Goal: Information Seeking & Learning: Check status

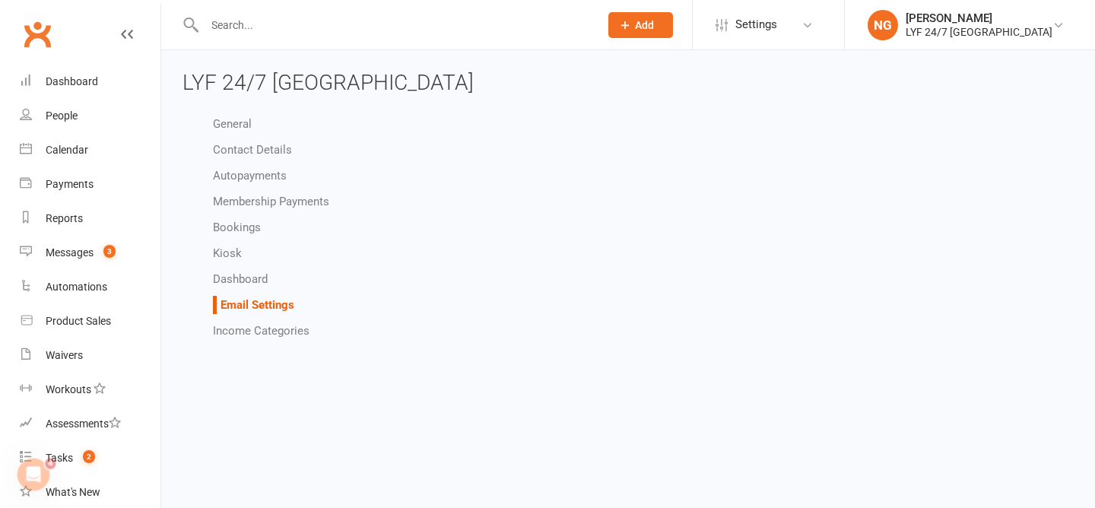
click at [239, 290] on ul "General Contact Details Autopayments Membership Payments Bookings Kiosk Dashboa…" at bounding box center [285, 227] width 206 height 225
click at [239, 278] on link "Dashboard" at bounding box center [240, 279] width 55 height 14
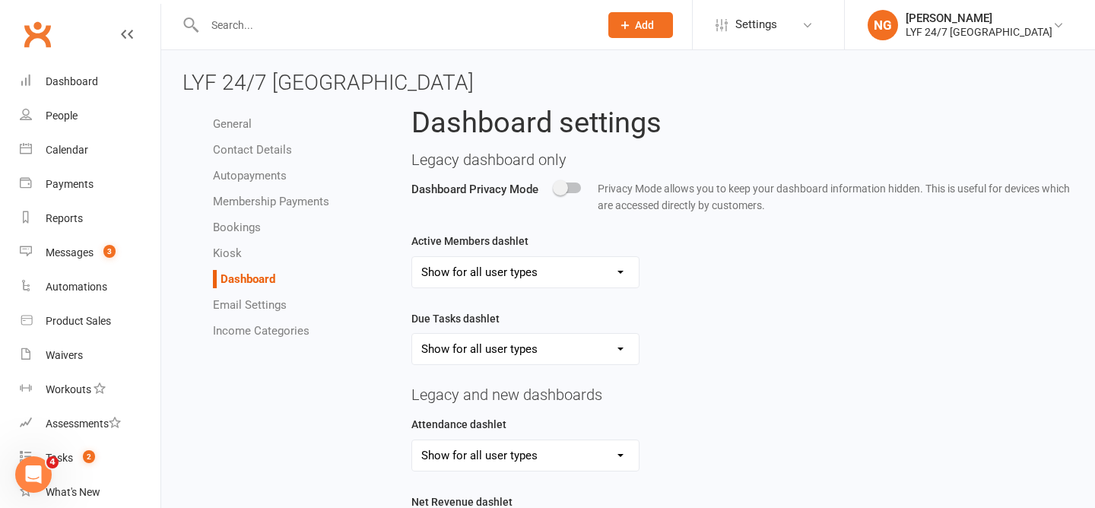
click at [240, 296] on li "Email Settings" at bounding box center [301, 305] width 176 height 18
click at [252, 302] on link "Email Settings" at bounding box center [250, 305] width 74 height 14
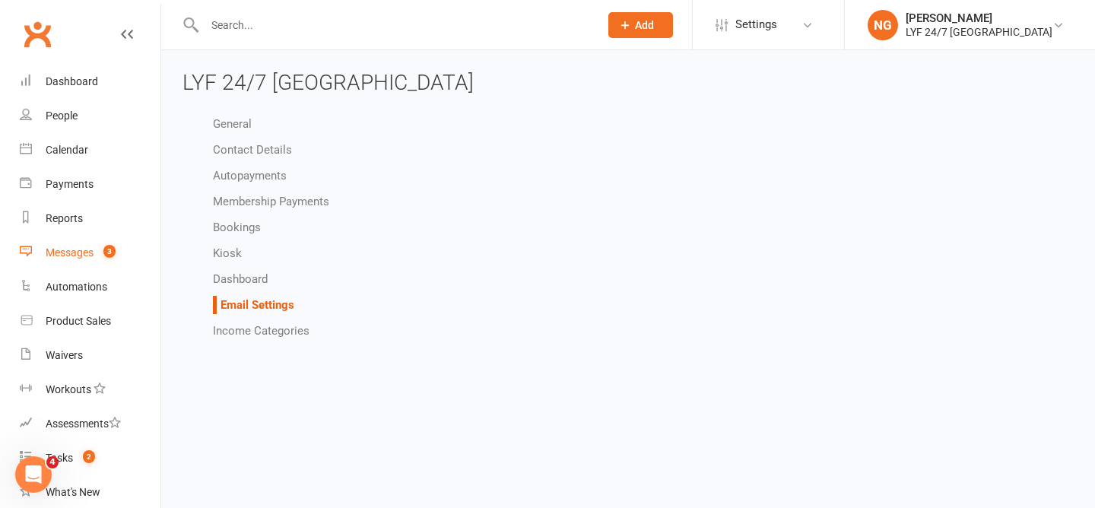
click at [87, 249] on div "Messages" at bounding box center [70, 252] width 48 height 12
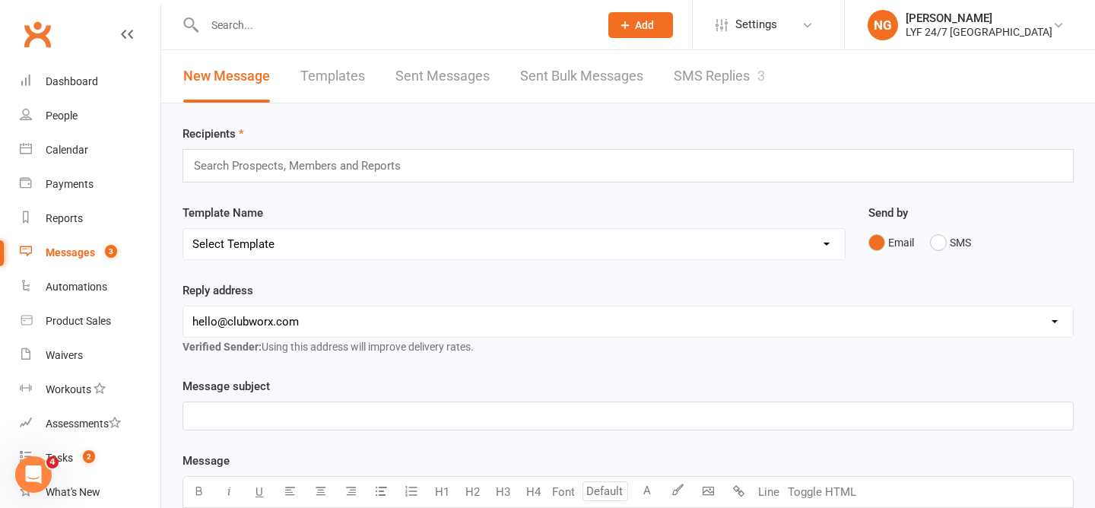
click at [699, 78] on link "SMS Replies 3" at bounding box center [718, 76] width 91 height 52
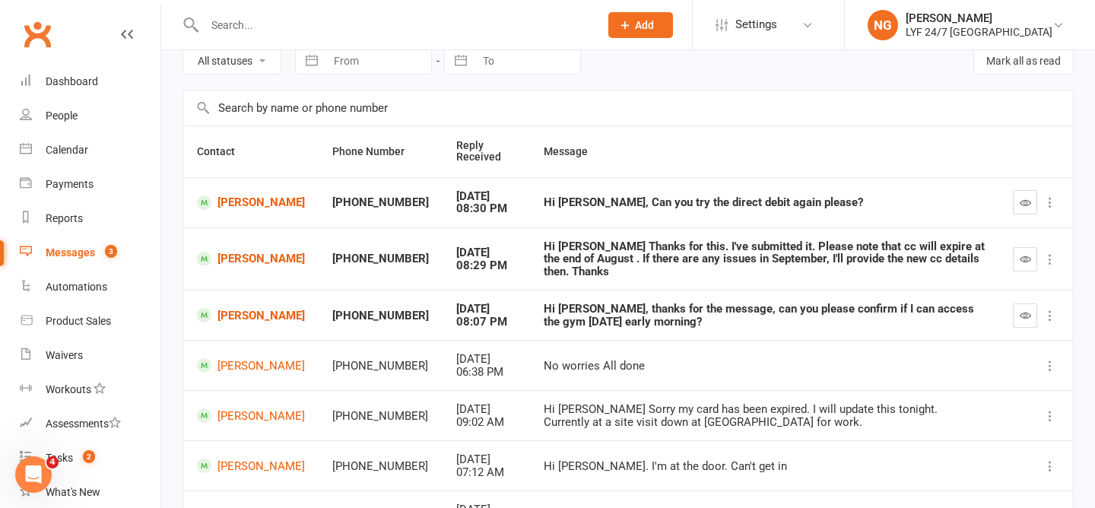
scroll to position [72, 0]
click at [69, 295] on link "Automations" at bounding box center [90, 287] width 141 height 34
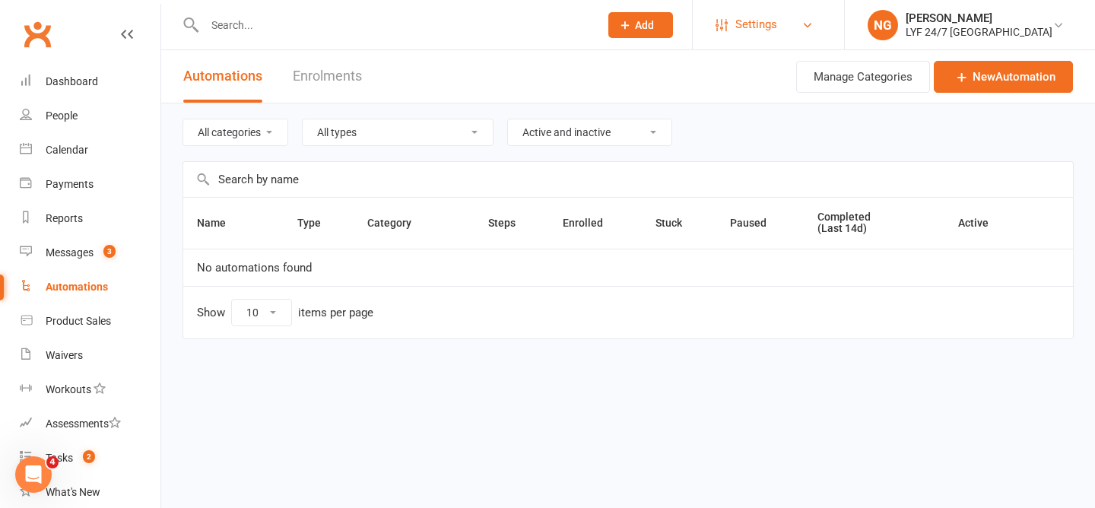
click at [811, 12] on link "Settings" at bounding box center [768, 25] width 106 height 34
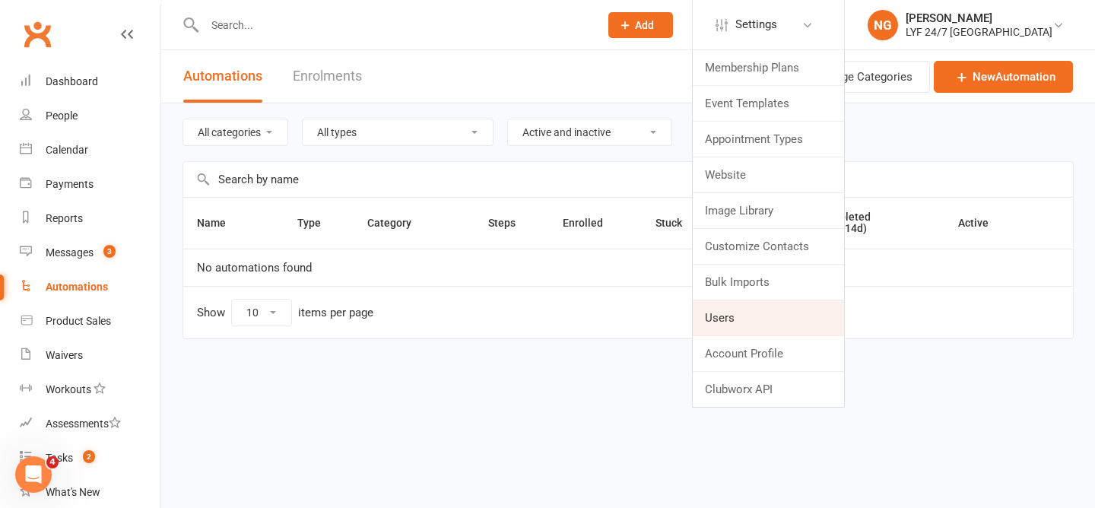
click at [786, 318] on link "Users" at bounding box center [767, 317] width 151 height 35
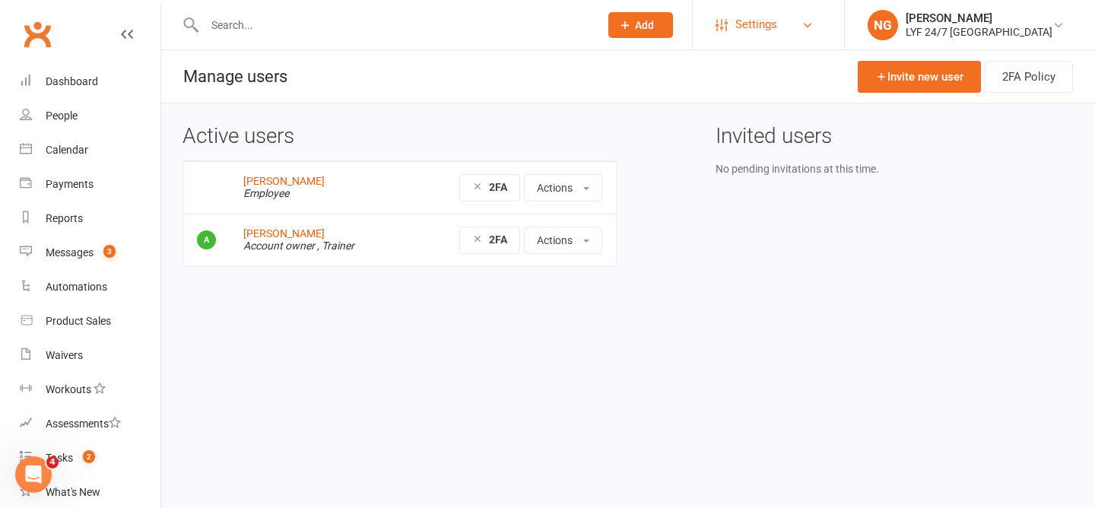
click at [775, 8] on span "Settings" at bounding box center [756, 25] width 42 height 34
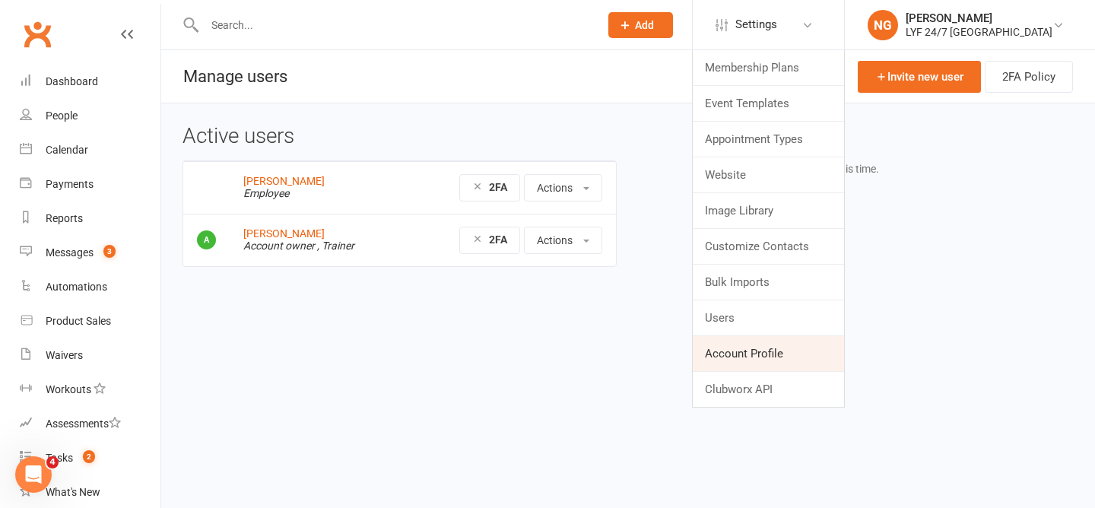
click at [770, 363] on link "Account Profile" at bounding box center [767, 353] width 151 height 35
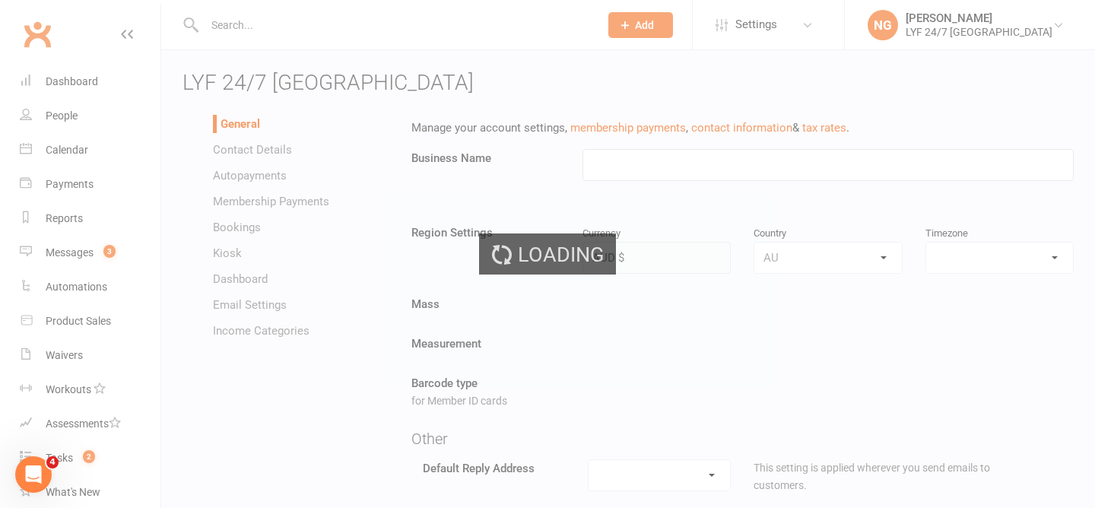
type input "LYF 24/7 [GEOGRAPHIC_DATA]"
select select "Australia/Sydney"
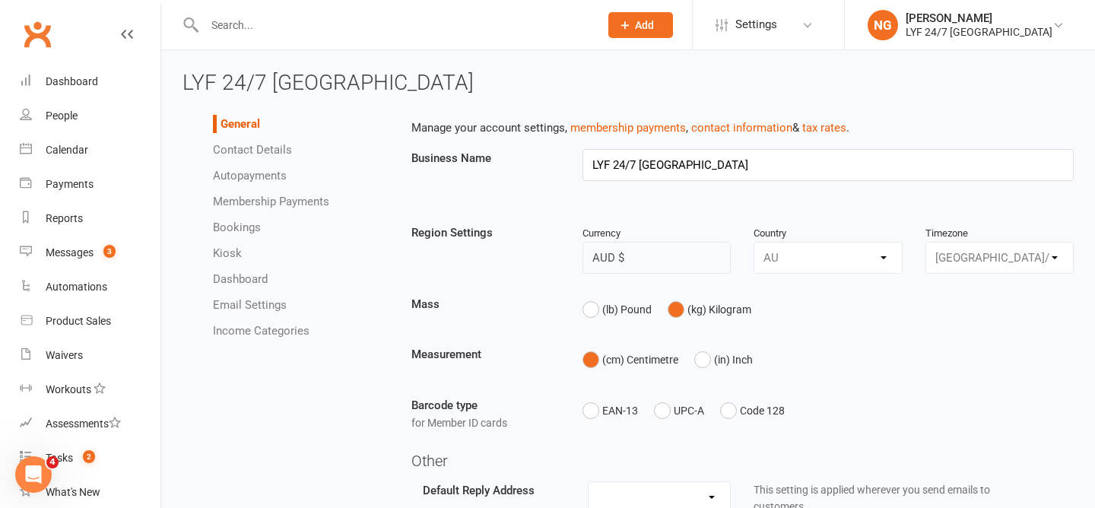
click at [238, 301] on link "Email Settings" at bounding box center [250, 305] width 74 height 14
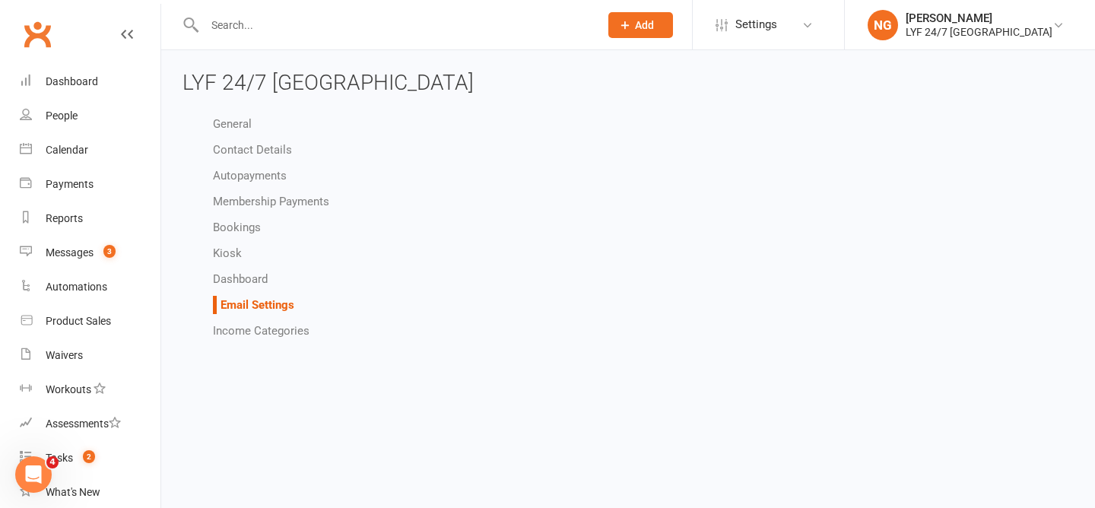
click at [651, 349] on html "Prospect Member Non-attending contact Class / event Appointment Task Membership…" at bounding box center [547, 184] width 1095 height 369
click at [239, 285] on link "Dashboard" at bounding box center [240, 279] width 55 height 14
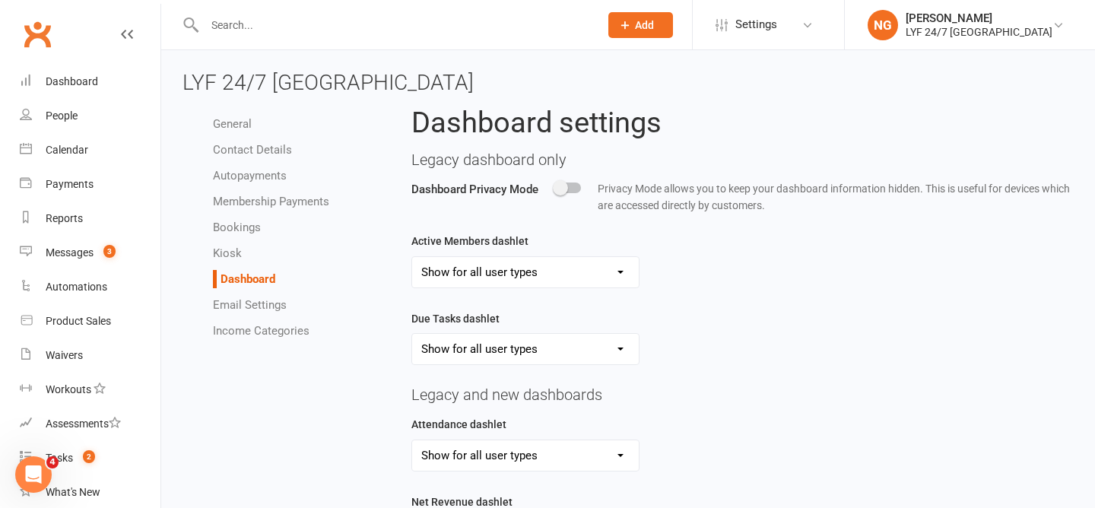
click at [239, 250] on link "Kiosk" at bounding box center [227, 253] width 29 height 14
select select "all_attendees_sort_order_checked_in_desc"
select select "checked_in_attendee_sort_order_checked_in_desc"
select select "pending_attendee_sort_order_first_name_asc"
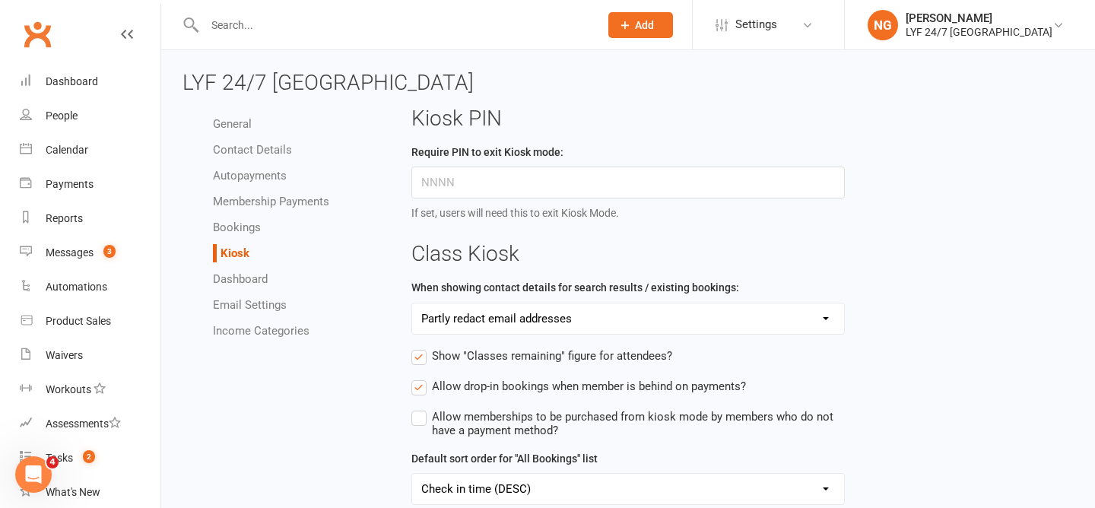
click at [231, 221] on link "Bookings" at bounding box center [237, 227] width 48 height 14
select select "send_booking_confirmation_email_to_none"
select select "send_booking_reminder_to_none"
select select "false"
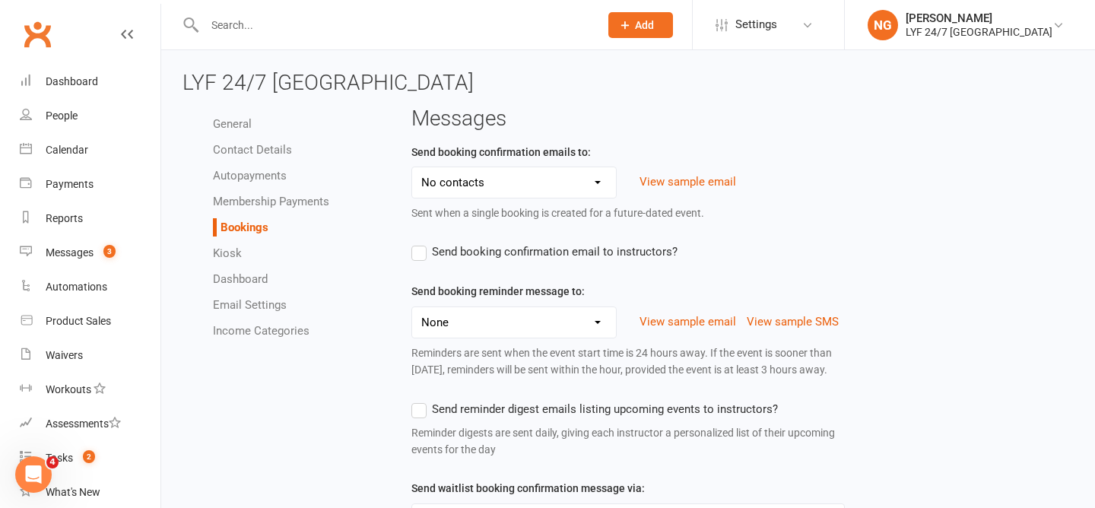
click at [228, 195] on link "Membership Payments" at bounding box center [271, 202] width 116 height 14
select select "1855"
select select "expire_class_packs_on_booking_creation"
select select "allow_make_up_classes_for_expired_memberships_up_to_90d"
select select "reactivate_if_cancelled_yesterday_or_earlier"
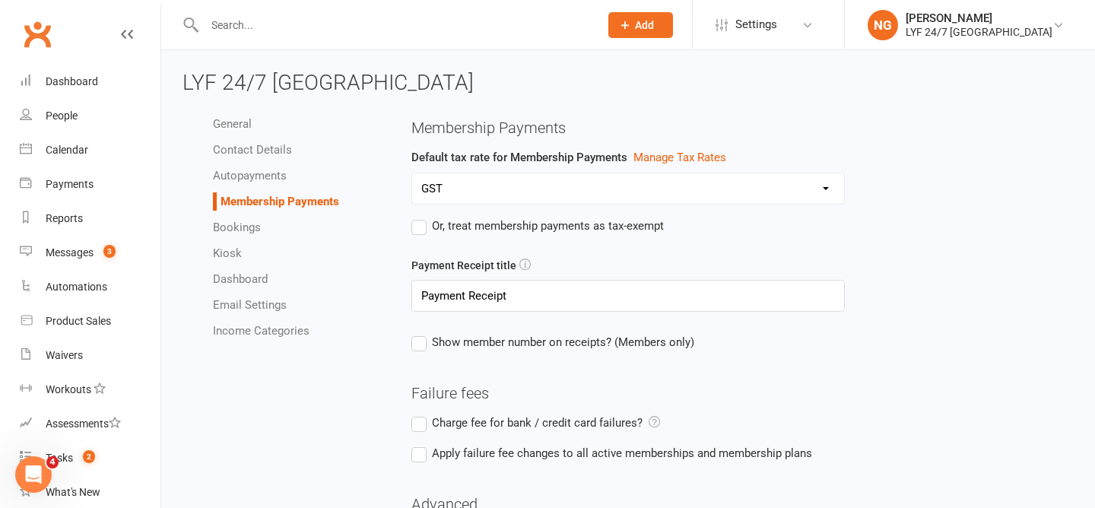
click at [228, 170] on link "Autopayments" at bounding box center [250, 176] width 74 height 14
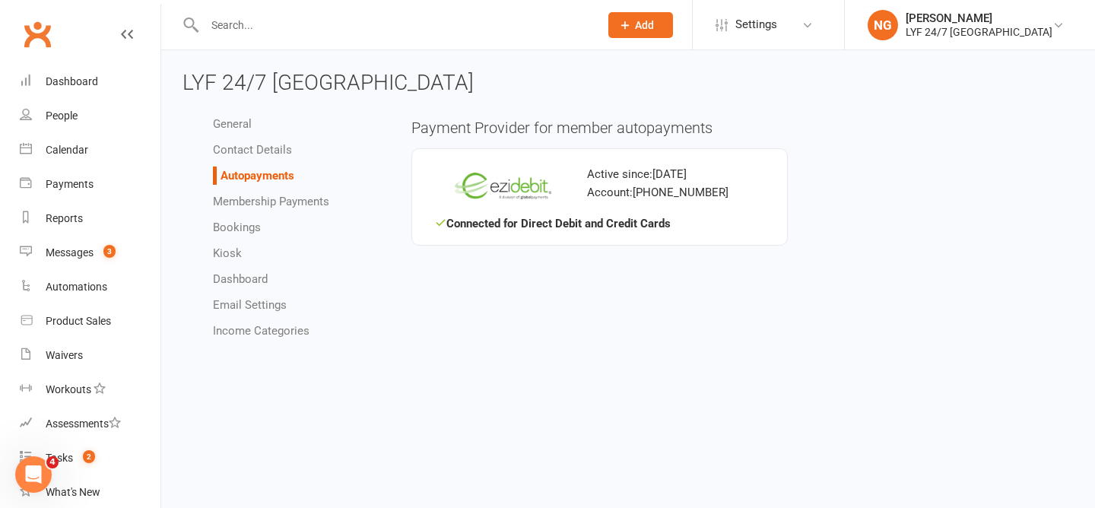
click at [228, 141] on li "Contact Details" at bounding box center [301, 150] width 176 height 18
click at [228, 129] on link "General" at bounding box center [232, 124] width 39 height 14
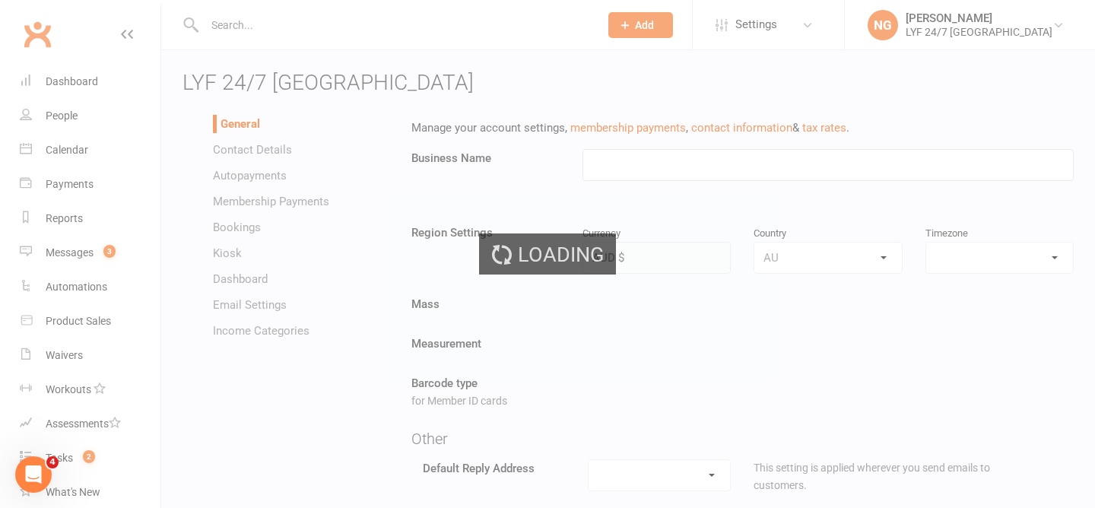
type input "LYF 24/7 [GEOGRAPHIC_DATA]"
select select "Australia/Sydney"
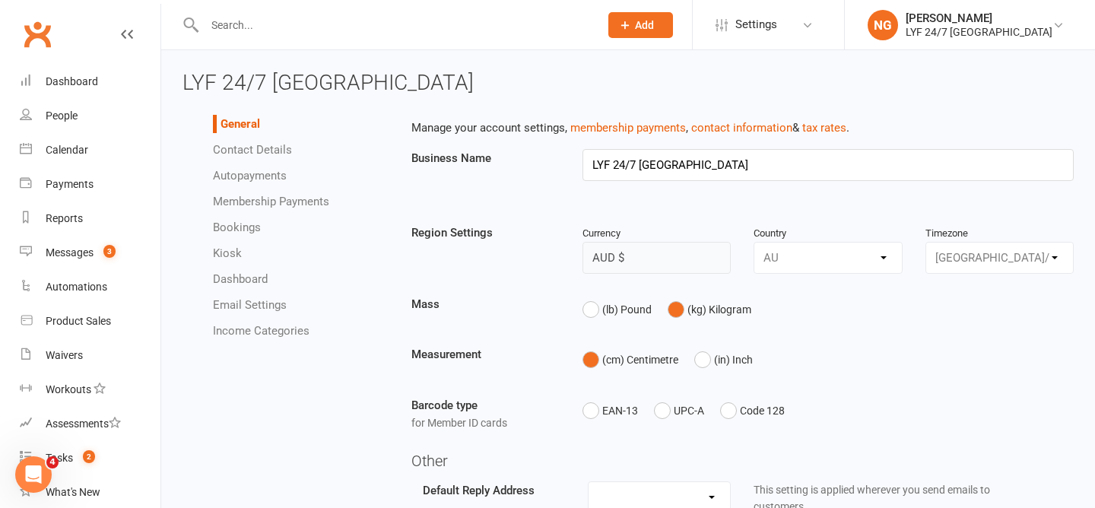
click at [241, 308] on link "Email Settings" at bounding box center [250, 305] width 74 height 14
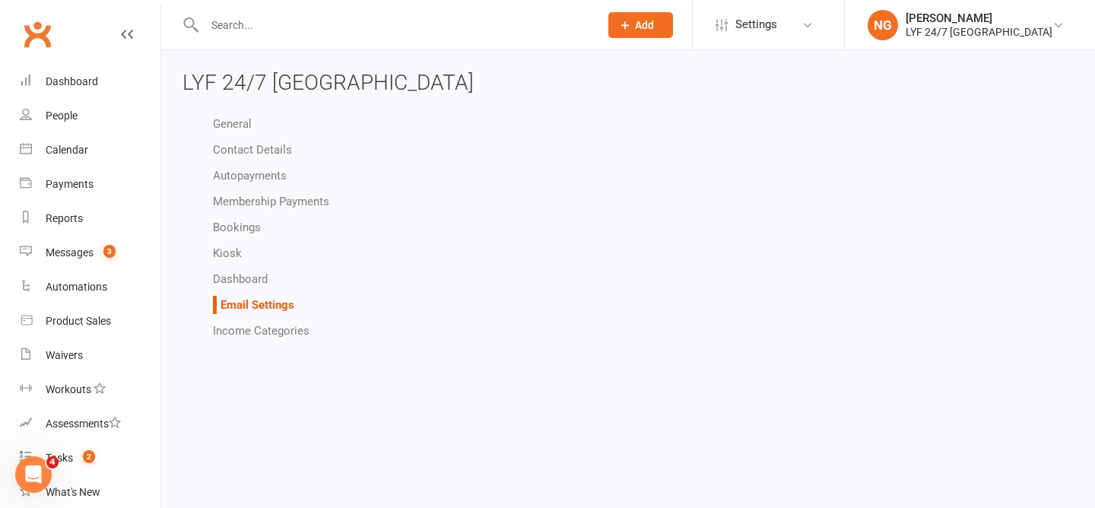
click at [246, 277] on link "Dashboard" at bounding box center [240, 279] width 55 height 14
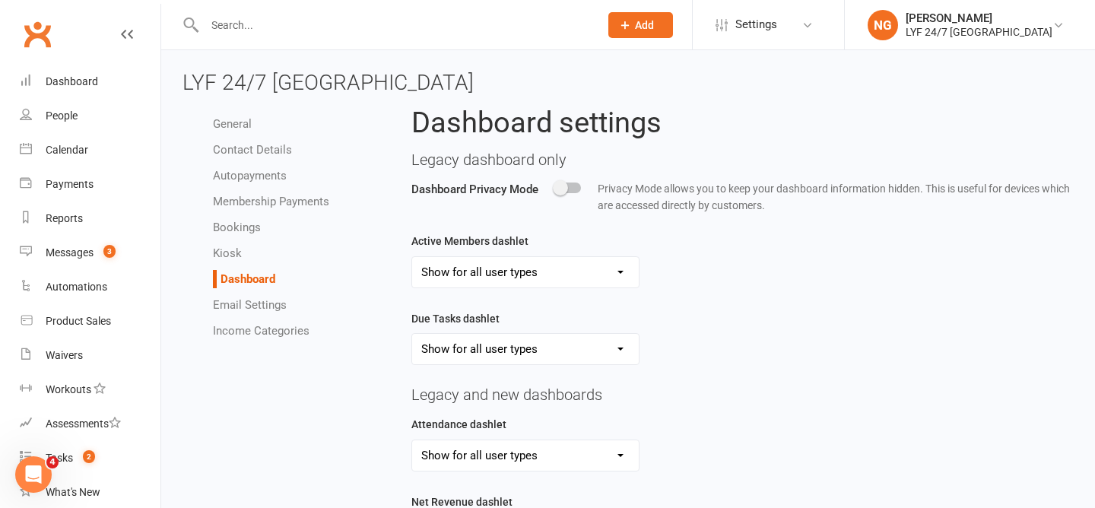
click at [241, 302] on link "Email Settings" at bounding box center [250, 305] width 74 height 14
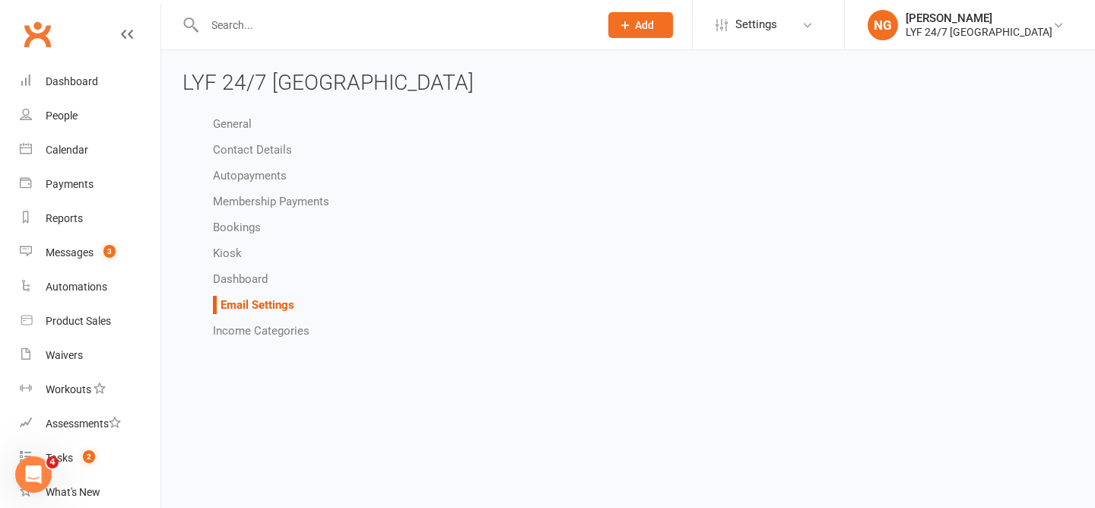
click at [239, 287] on li "Dashboard" at bounding box center [301, 279] width 176 height 18
click at [243, 301] on link "Email Settings" at bounding box center [257, 305] width 74 height 14
click at [246, 328] on link "Income Categories" at bounding box center [261, 331] width 97 height 14
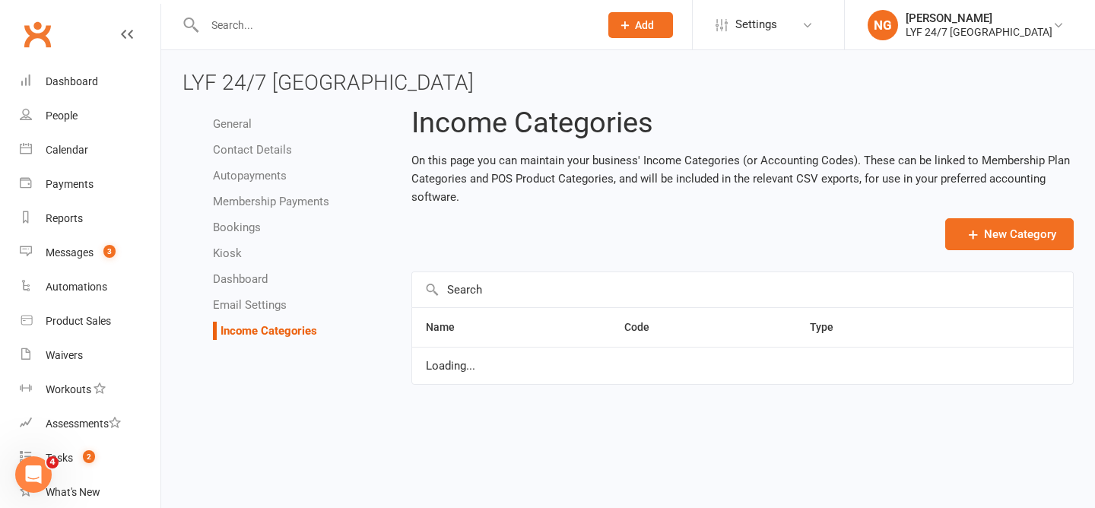
click at [227, 301] on link "Email Settings" at bounding box center [250, 305] width 74 height 14
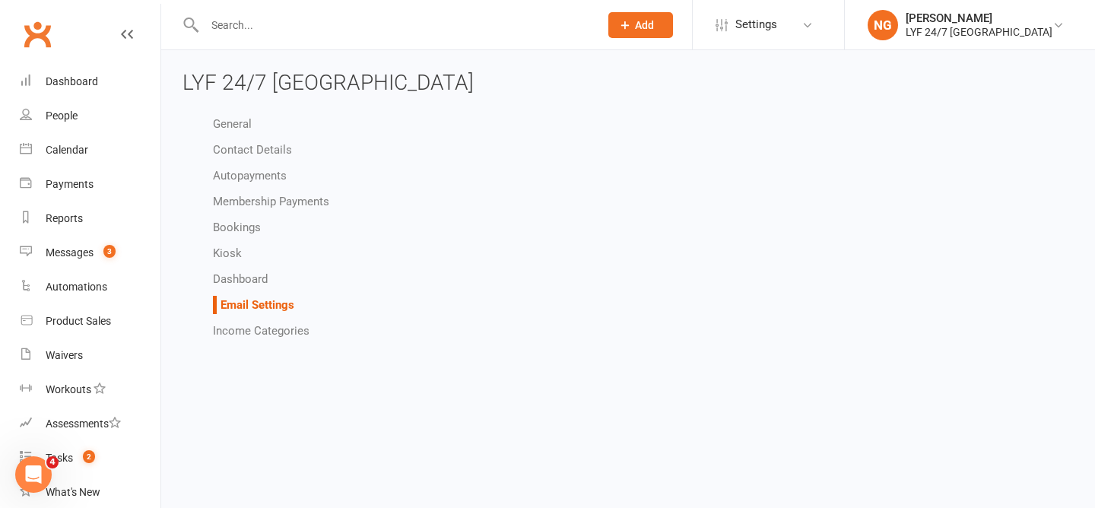
click at [228, 266] on ul "General Contact Details Autopayments Membership Payments Bookings Kiosk Dashboa…" at bounding box center [285, 227] width 206 height 225
click at [230, 273] on link "Dashboard" at bounding box center [240, 279] width 55 height 14
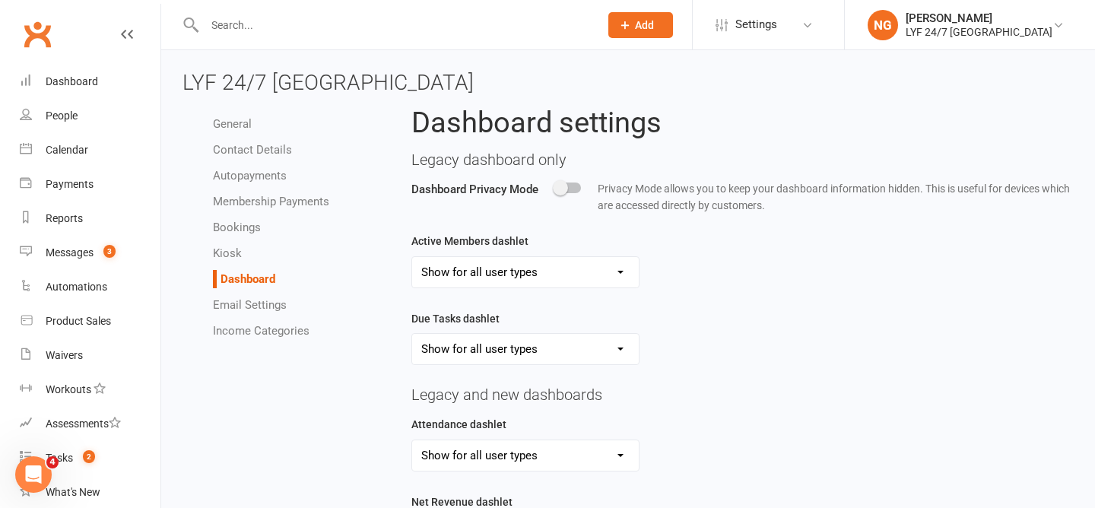
click at [245, 308] on link "Email Settings" at bounding box center [250, 305] width 74 height 14
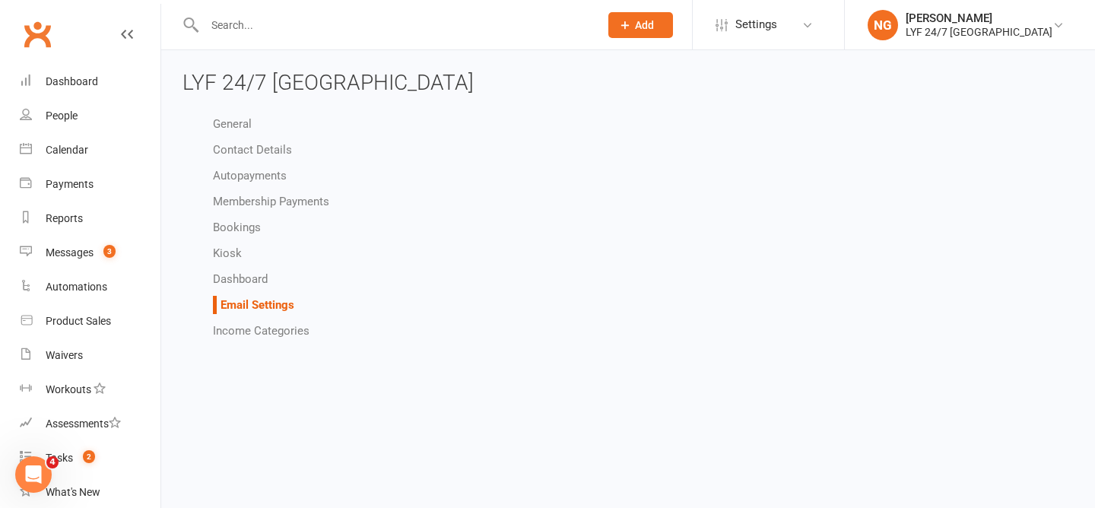
click at [1006, 6] on li "NG Noah Gerdes LYF 24/7 North Sydney My profile Help Terms & conditions Privacy…" at bounding box center [969, 24] width 251 height 49
click at [998, 29] on div "LYF 24/7 [GEOGRAPHIC_DATA]" at bounding box center [978, 32] width 147 height 14
click at [837, 173] on div "General Contact Details Autopayments Membership Payments Bookings Kiosk Dashboa…" at bounding box center [628, 227] width 914 height 240
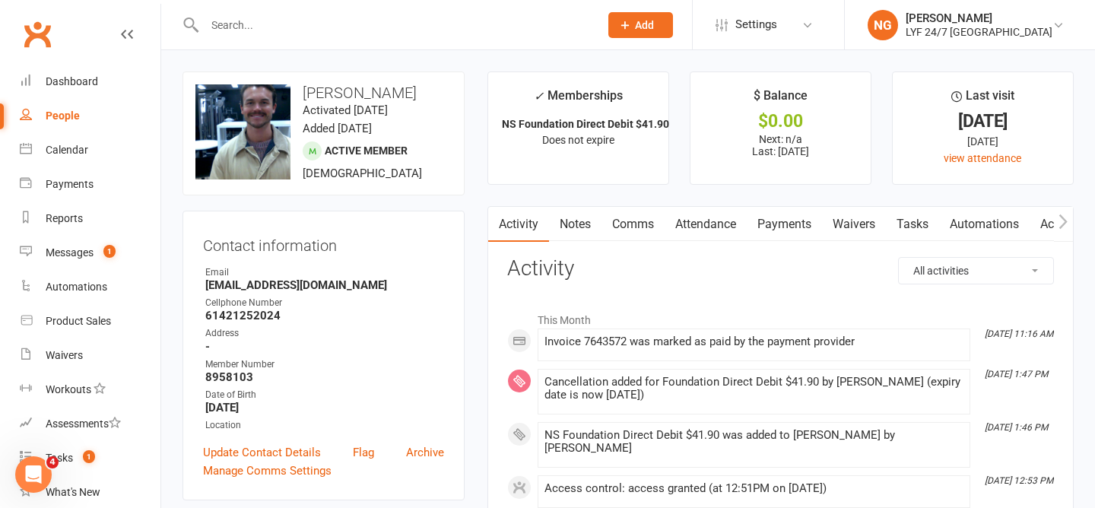
click at [346, 23] on input "text" at bounding box center [394, 24] width 388 height 21
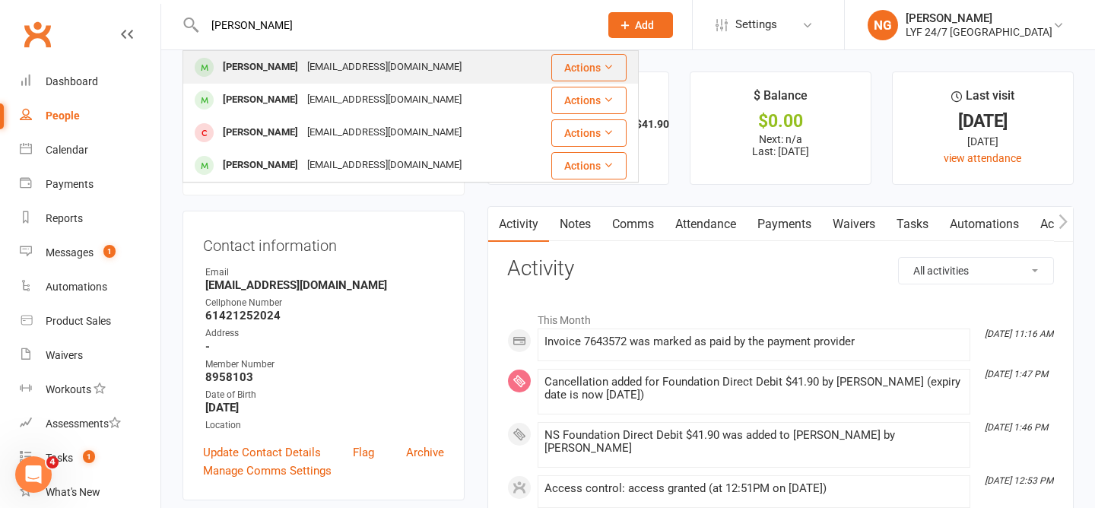
type input "[PERSON_NAME]"
click at [303, 67] on div "[PERSON_NAME]" at bounding box center [260, 67] width 84 height 22
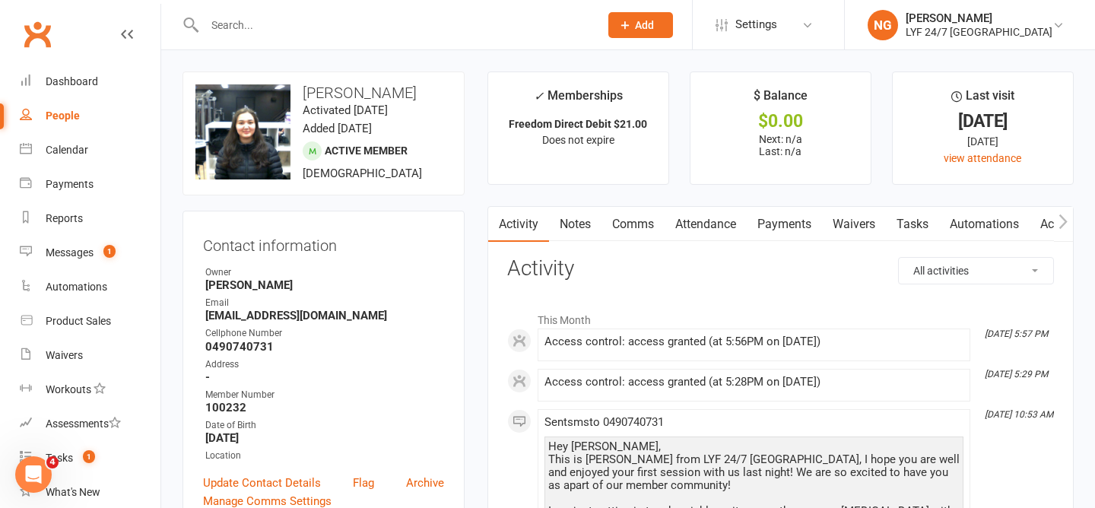
click at [794, 234] on link "Payments" at bounding box center [783, 224] width 75 height 35
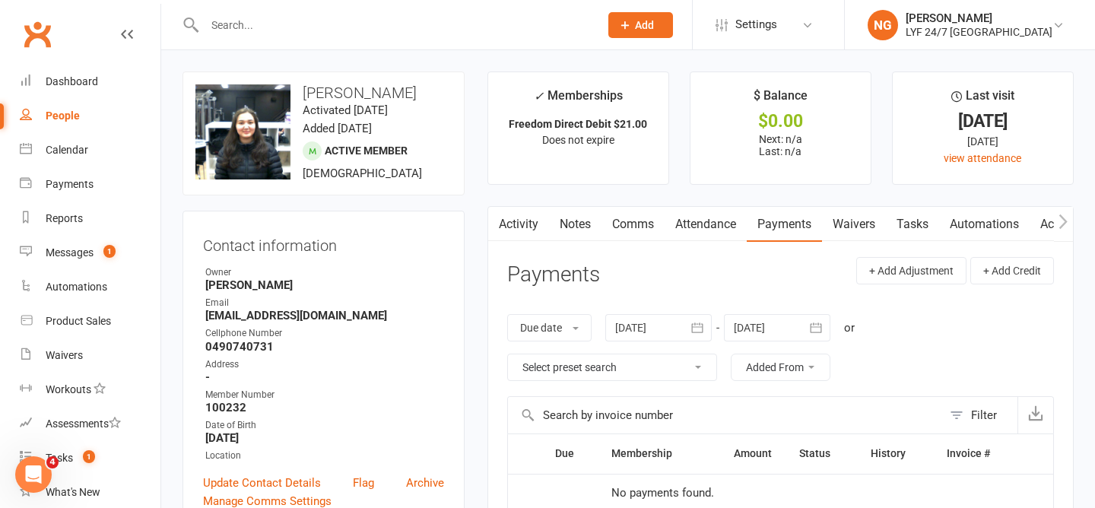
click at [503, 221] on button "button" at bounding box center [497, 224] width 19 height 34
click at [518, 226] on link "Activity" at bounding box center [518, 224] width 61 height 35
